Goal: Information Seeking & Learning: Understand process/instructions

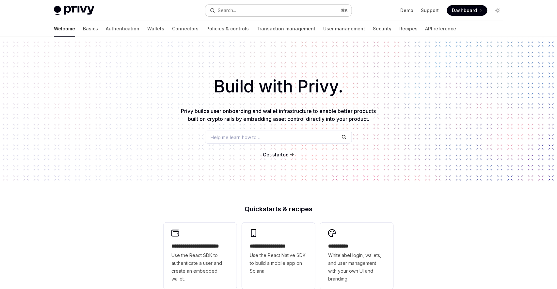
click at [270, 6] on button "Search... ⌘ K" at bounding box center [278, 11] width 146 height 12
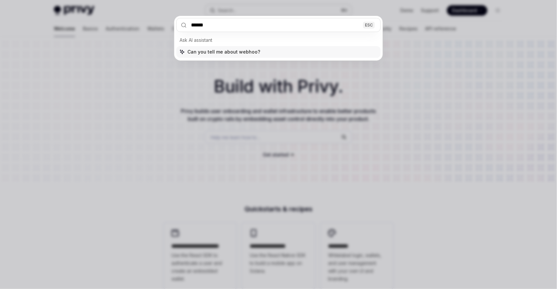
type input "*******"
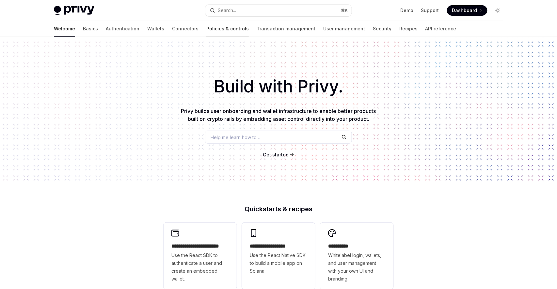
click at [207, 27] on link "Policies & controls" at bounding box center [227, 29] width 42 height 16
type textarea "*"
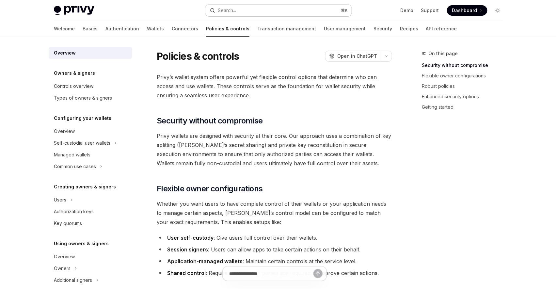
click at [275, 11] on button "Search... ⌘ K" at bounding box center [278, 11] width 146 height 12
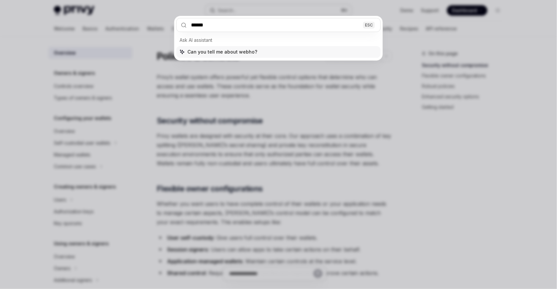
type input "*******"
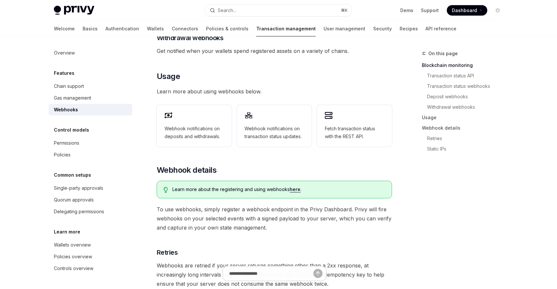
scroll to position [336, 0]
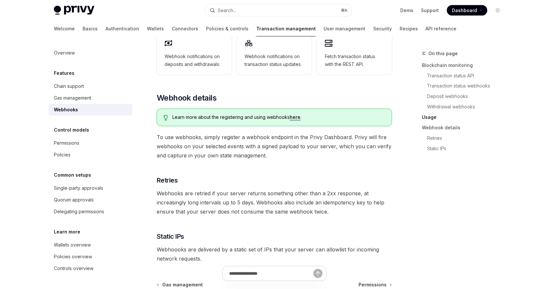
click at [295, 115] on link "here" at bounding box center [295, 118] width 11 height 6
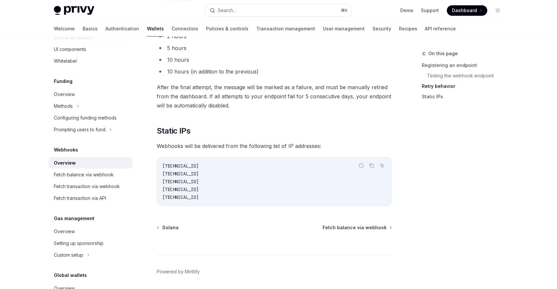
scroll to position [678, 0]
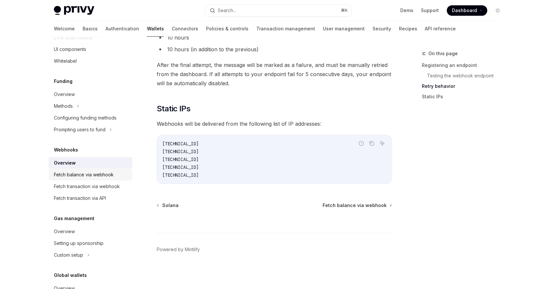
click at [106, 174] on div "Fetch balance via webhook" at bounding box center [84, 175] width 60 height 8
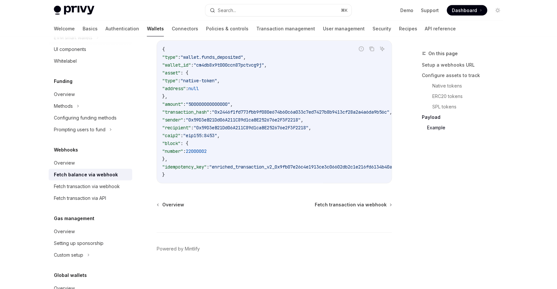
scroll to position [1100, 0]
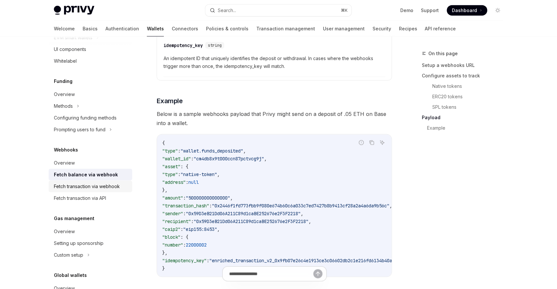
click at [103, 186] on div "Fetch transaction via webhook" at bounding box center [87, 186] width 66 height 8
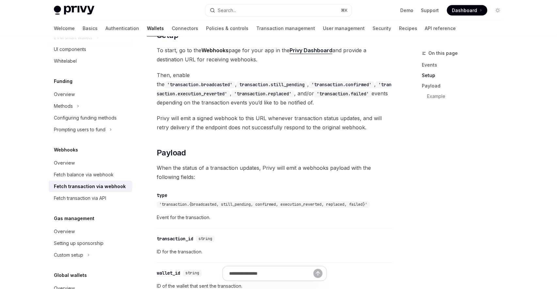
scroll to position [384, 0]
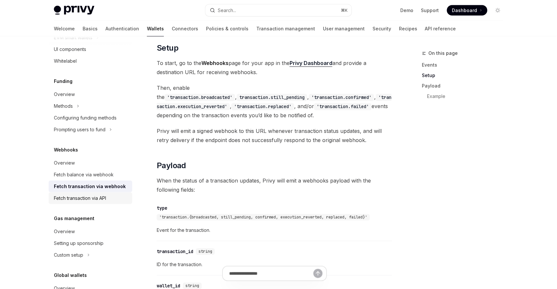
click at [113, 199] on div "Fetch transaction via API" at bounding box center [91, 198] width 74 height 8
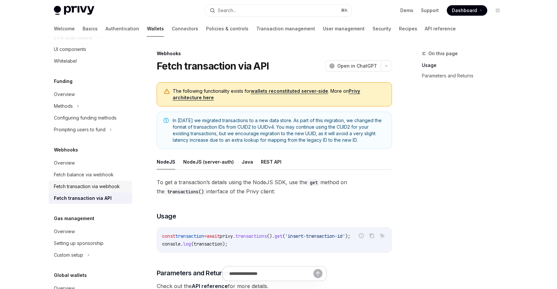
click at [107, 189] on div "Fetch transaction via webhook" at bounding box center [87, 186] width 66 height 8
type textarea "*"
